Goal: Download file/media

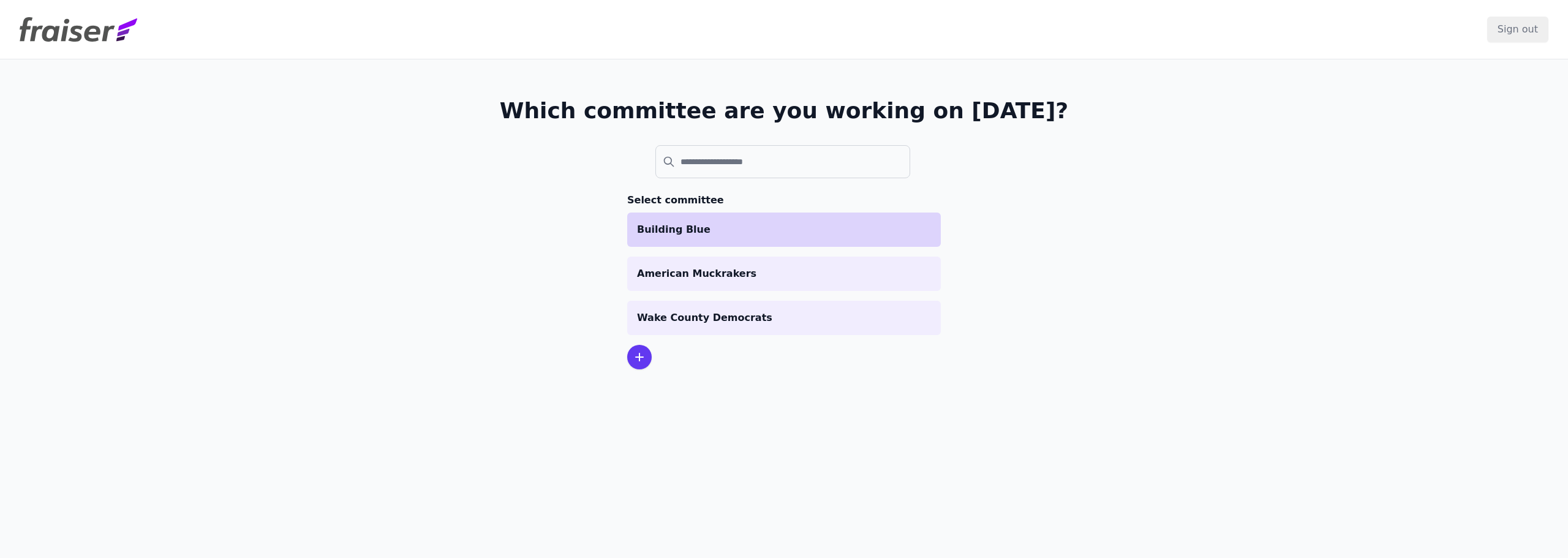
click at [771, 239] on li "Building Blue" at bounding box center [784, 230] width 314 height 34
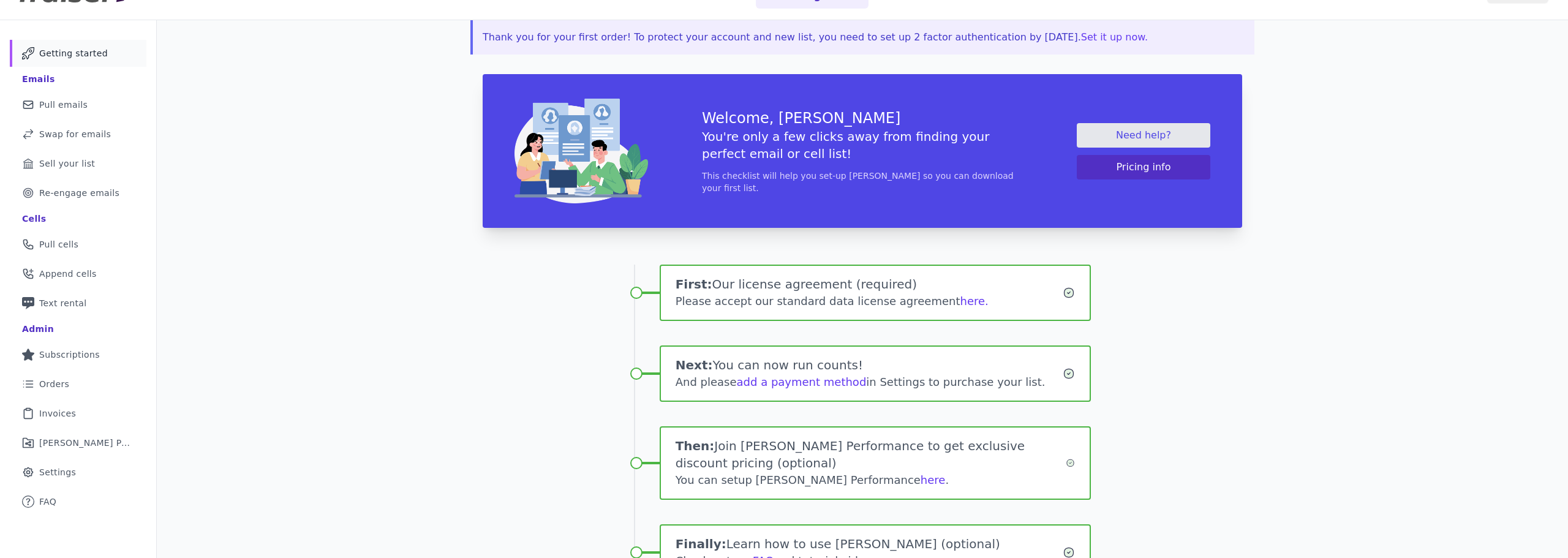
scroll to position [61, 0]
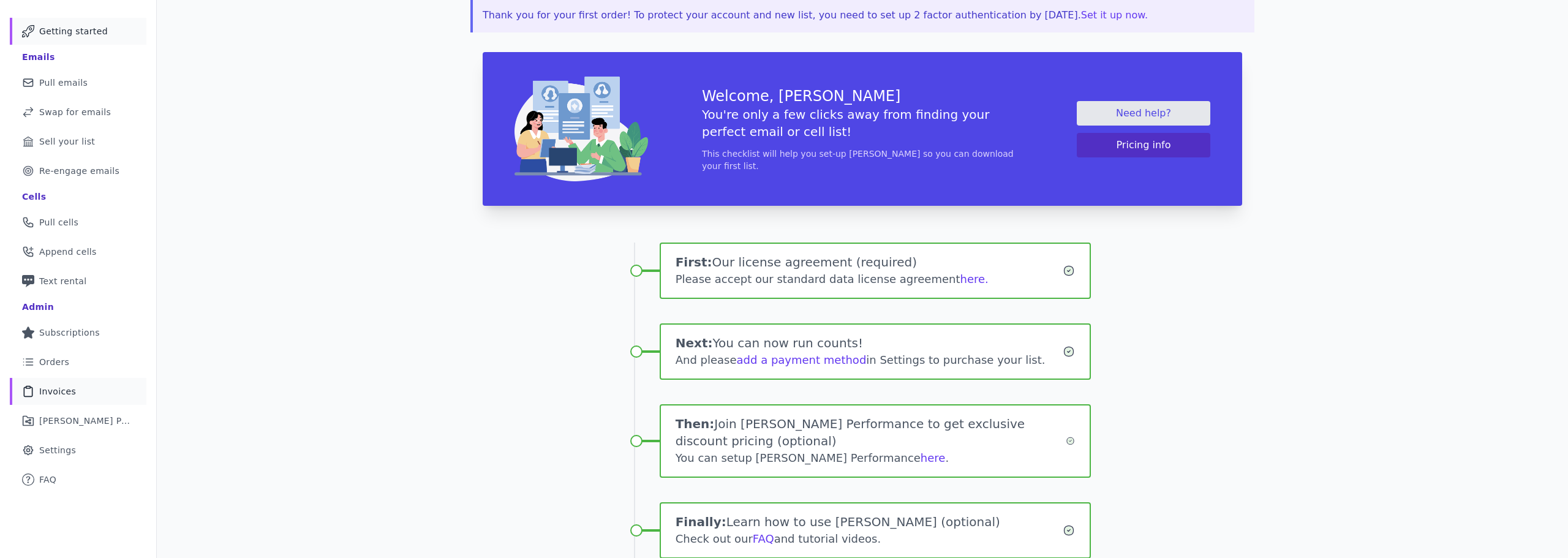
click at [91, 403] on link "Clipboard Icon Outline of a clipboard Invoices" at bounding box center [78, 391] width 137 height 27
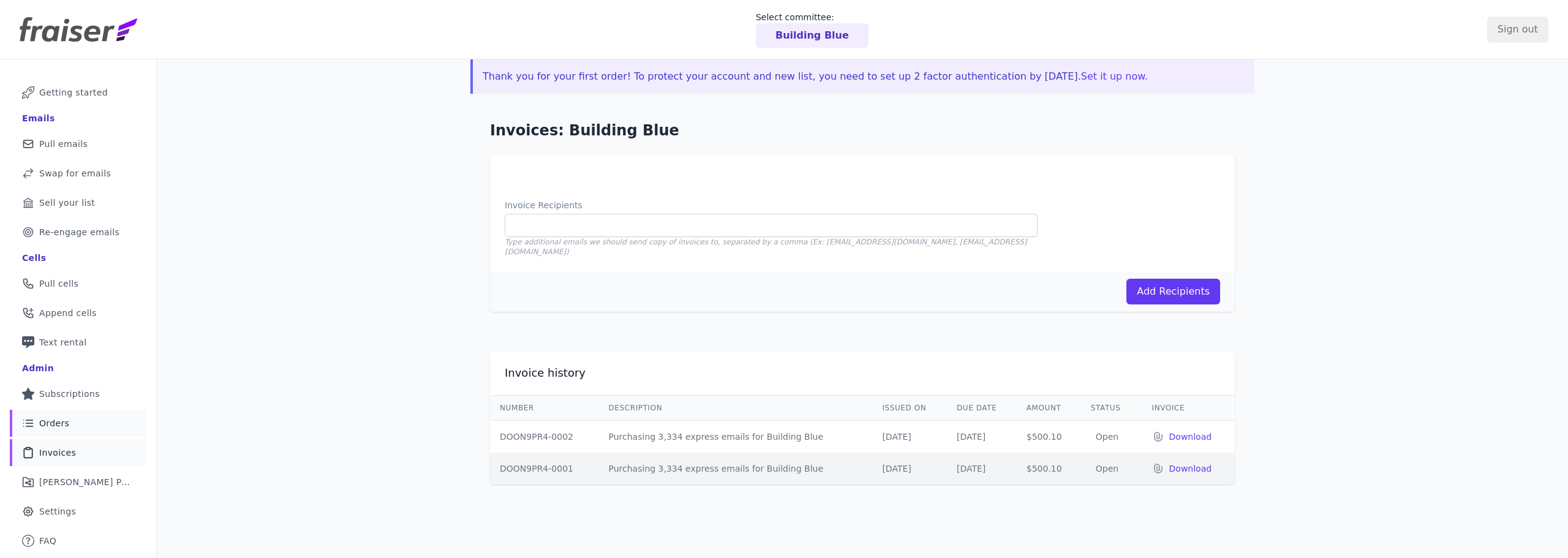
click at [96, 434] on link "List Icon Outline of bulleted list Orders" at bounding box center [78, 423] width 137 height 27
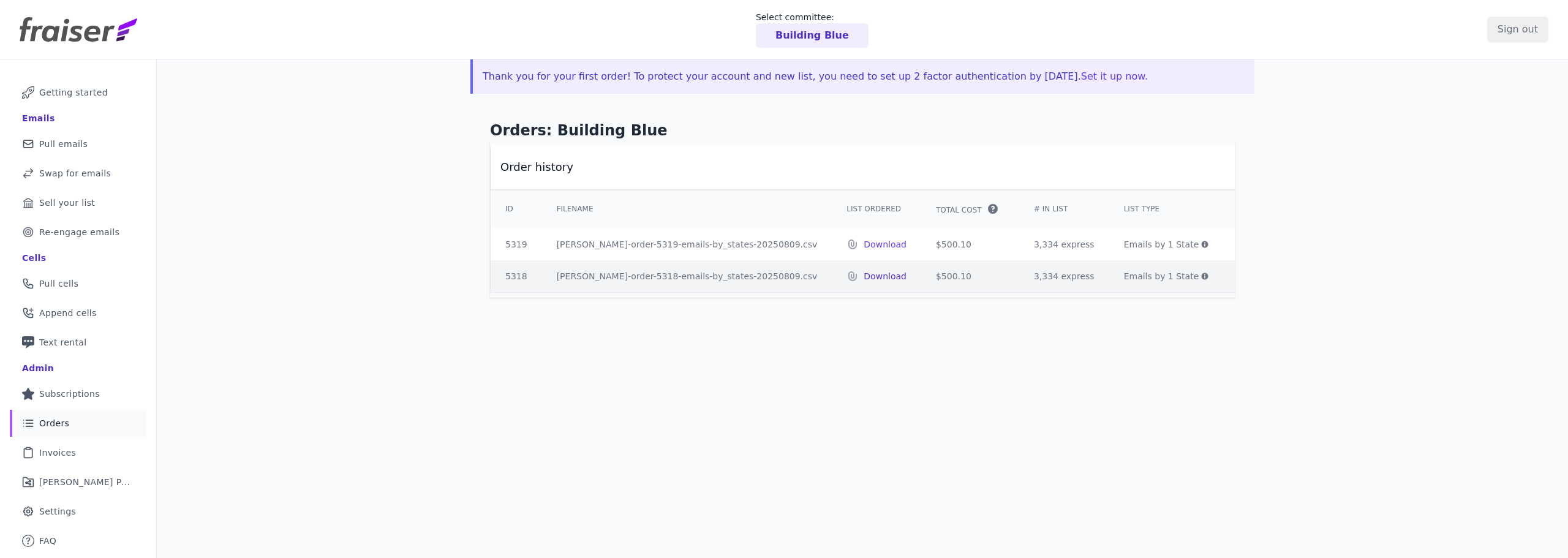
click at [864, 276] on p "Download" at bounding box center [885, 276] width 43 height 12
click at [864, 238] on p "Download" at bounding box center [885, 245] width 43 height 12
